Goal: Browse casually

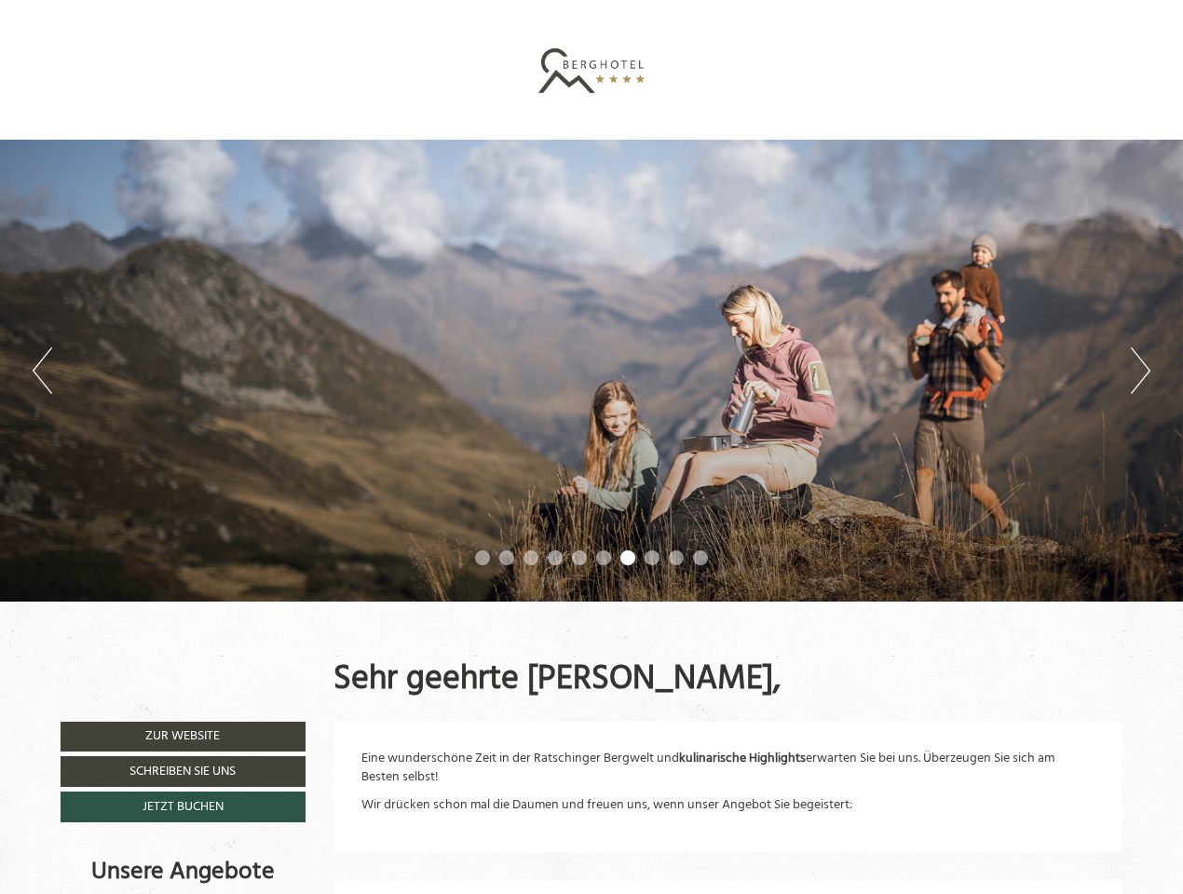
click at [591, 447] on div "Previous Next 1 2 3 4 5 6 7 8 9 10" at bounding box center [591, 371] width 1183 height 462
click at [42, 371] on button "Previous" at bounding box center [43, 370] width 20 height 47
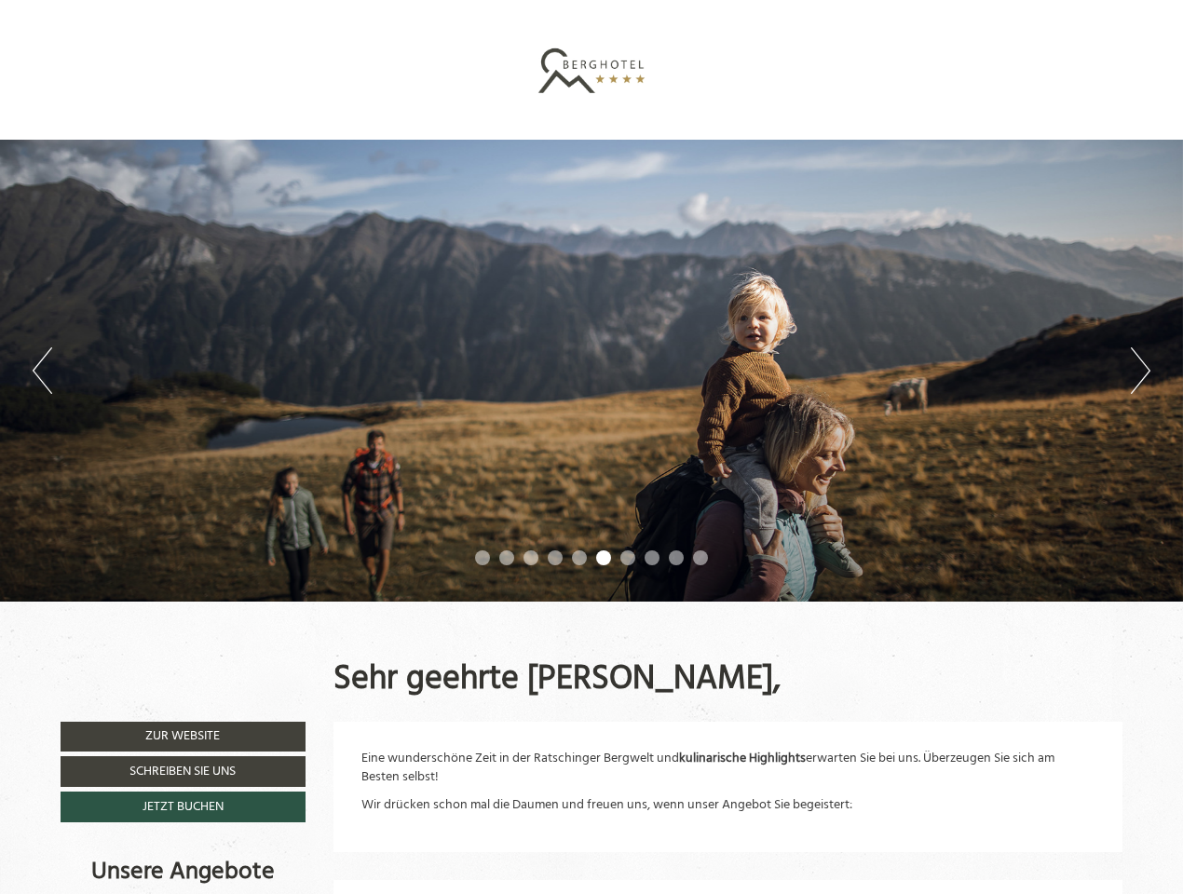
click at [591, 371] on div "Previous Next 1 2 3 4 5 6 7 8 9 10" at bounding box center [591, 371] width 1183 height 462
click at [1140, 371] on button "Next" at bounding box center [1141, 370] width 20 height 47
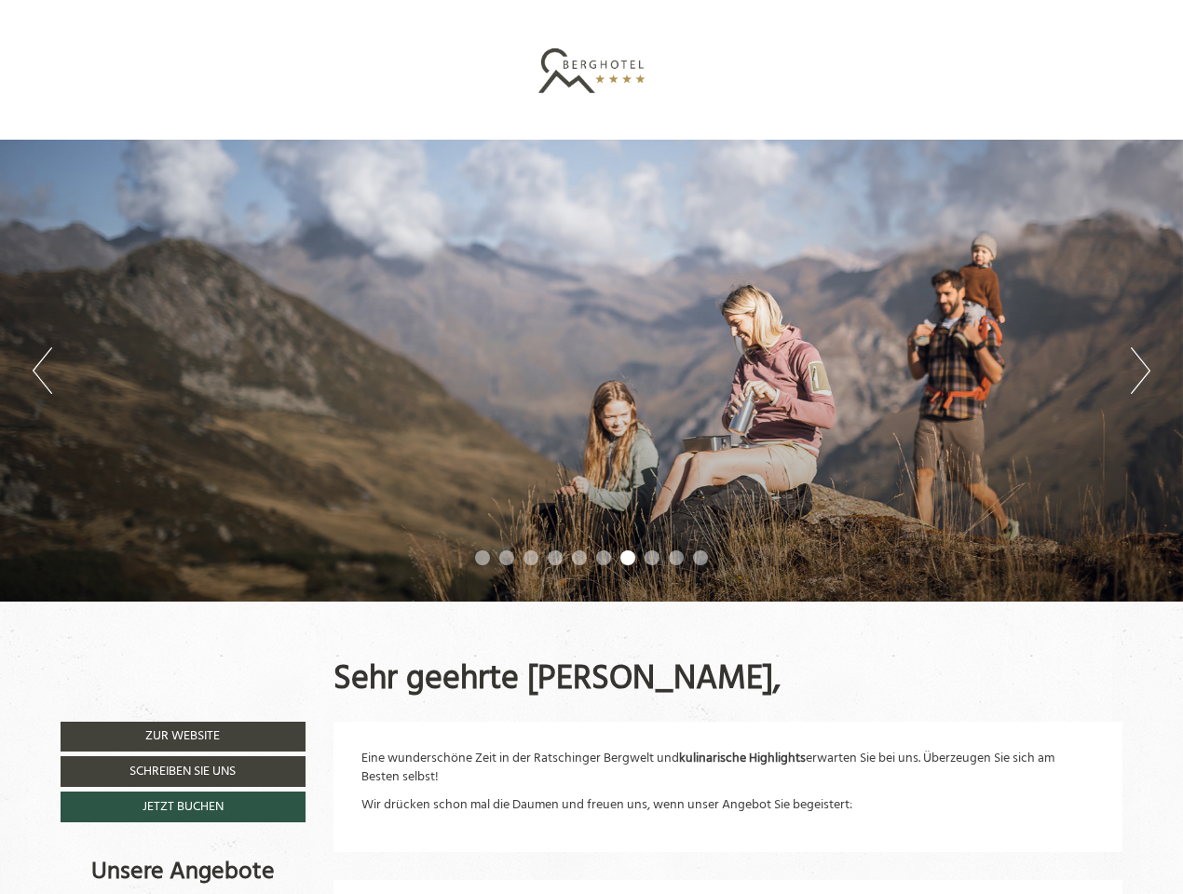
click at [483, 558] on li "1" at bounding box center [482, 558] width 15 height 15
click at [507, 558] on li "2" at bounding box center [506, 558] width 15 height 15
click at [531, 558] on li "3" at bounding box center [530, 558] width 15 height 15
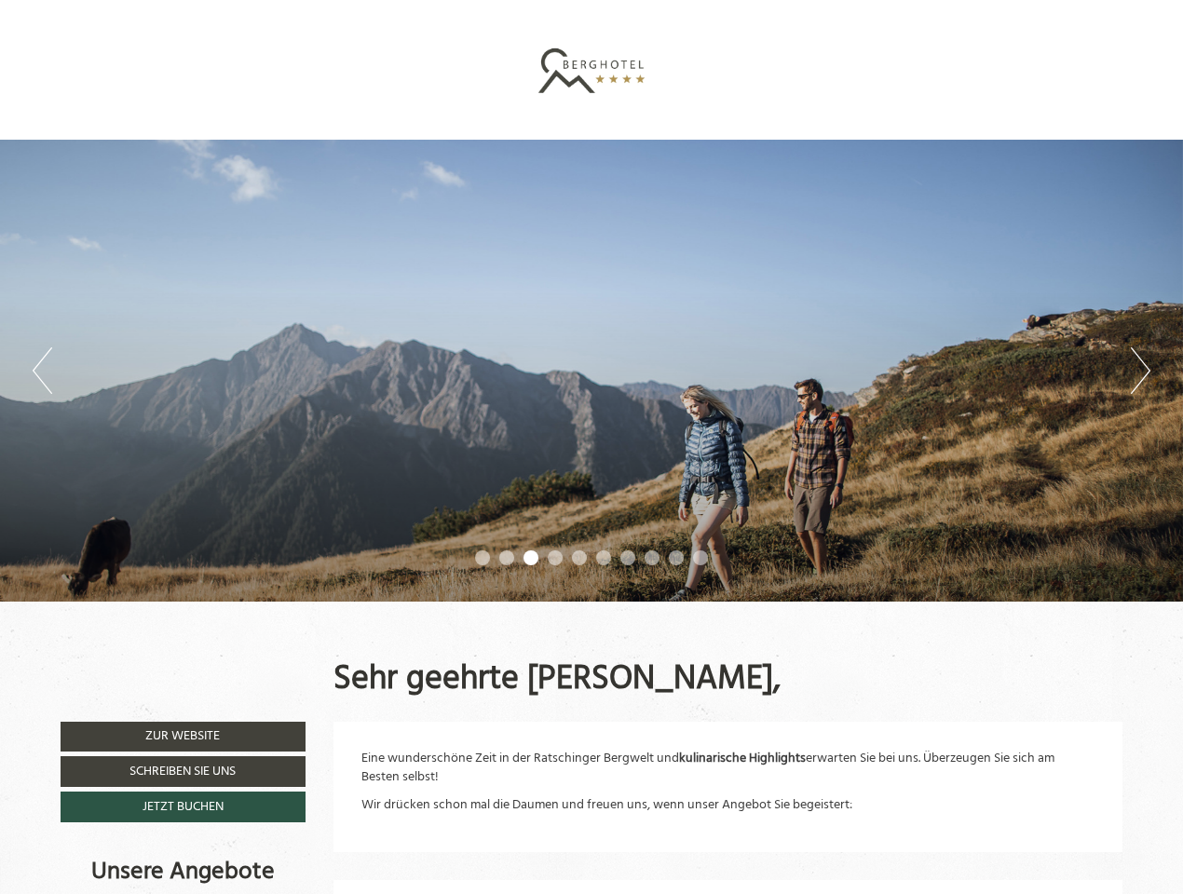
click at [555, 558] on li "4" at bounding box center [555, 558] width 15 height 15
click at [579, 558] on li "5" at bounding box center [579, 558] width 15 height 15
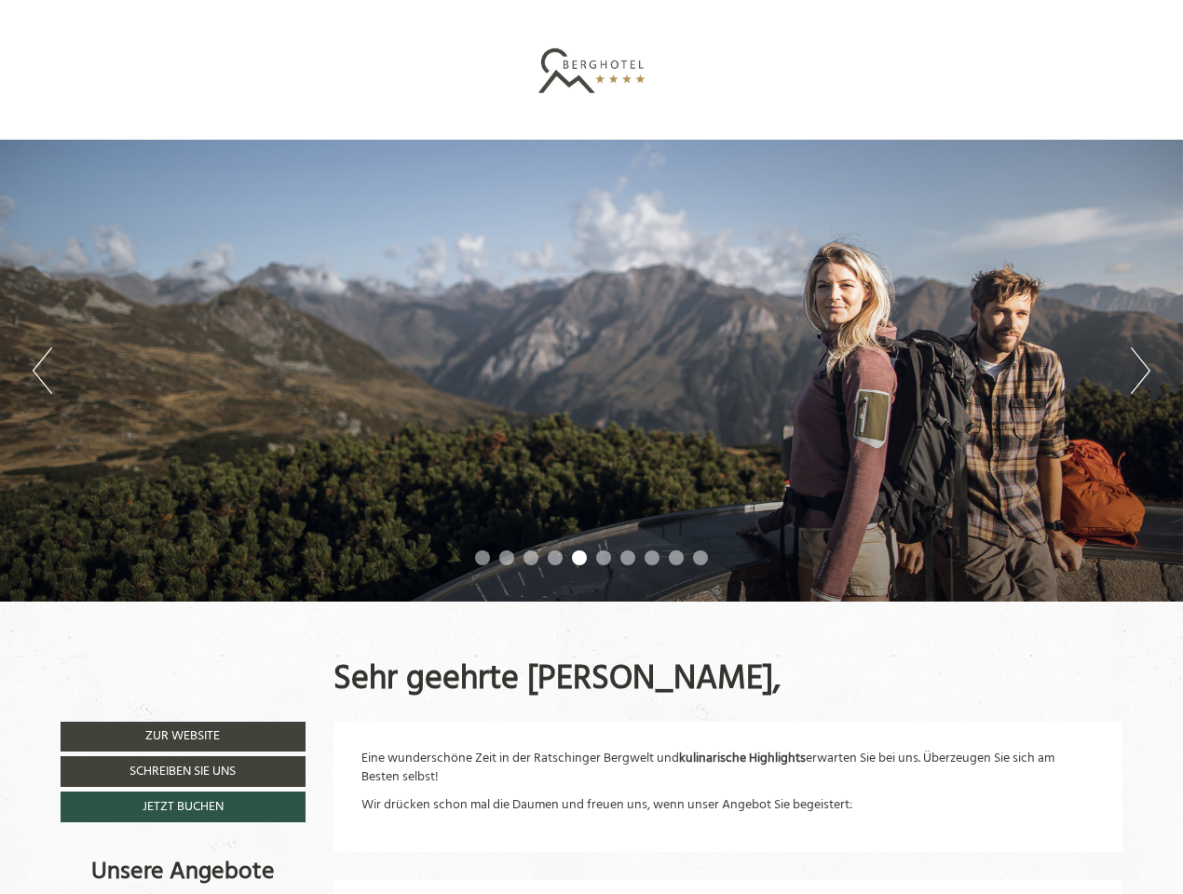
click at [604, 558] on li "6" at bounding box center [603, 558] width 15 height 15
